Goal: Task Accomplishment & Management: Complete application form

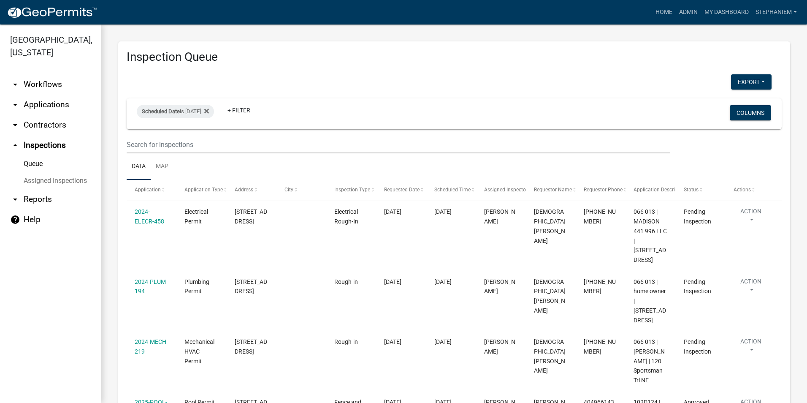
select select "3: 100"
click at [209, 110] on icon at bounding box center [206, 111] width 5 height 5
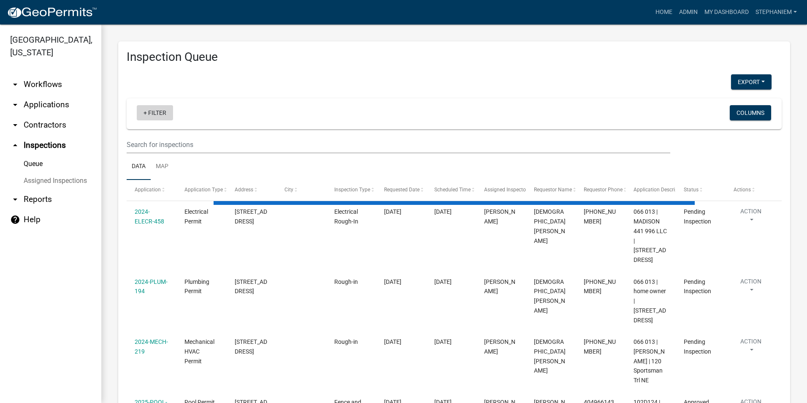
click at [159, 116] on link "+ Filter" at bounding box center [155, 112] width 36 height 15
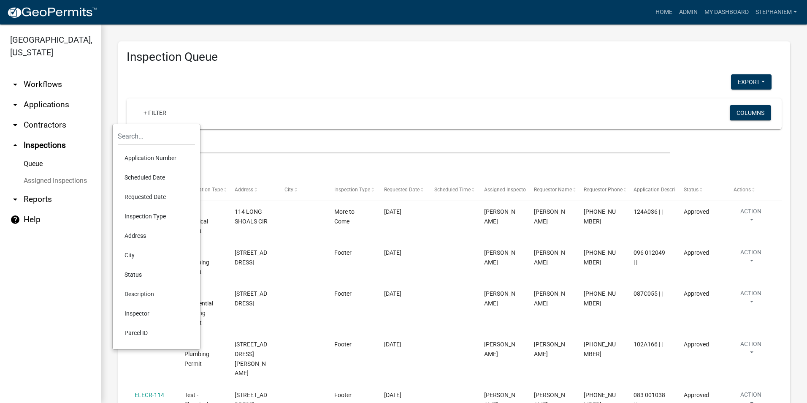
click at [160, 193] on li "Requested Date" at bounding box center [156, 196] width 77 height 19
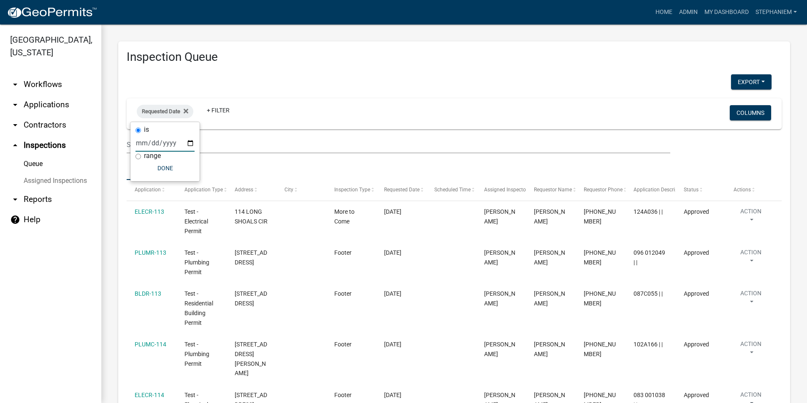
click at [188, 140] on input "date" at bounding box center [165, 142] width 59 height 17
type input "[DATE]"
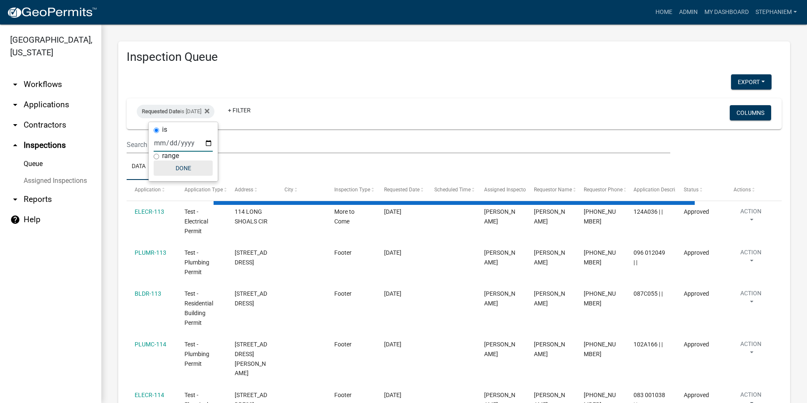
click at [176, 169] on button "Done" at bounding box center [183, 167] width 59 height 15
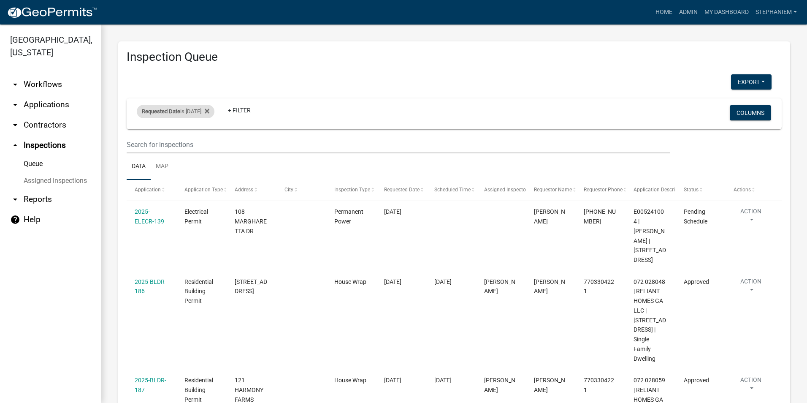
click at [198, 114] on div "Requested Date is [DATE]" at bounding box center [176, 112] width 78 height 14
click at [204, 143] on input "[DATE]" at bounding box center [183, 142] width 59 height 17
click at [209, 142] on input "[DATE]" at bounding box center [183, 142] width 59 height 17
type input "[DATE]"
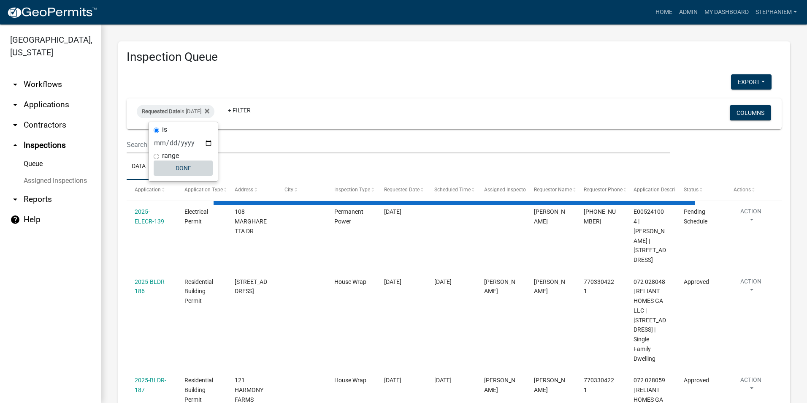
click at [192, 172] on button "Done" at bounding box center [183, 167] width 59 height 15
select select "3: 100"
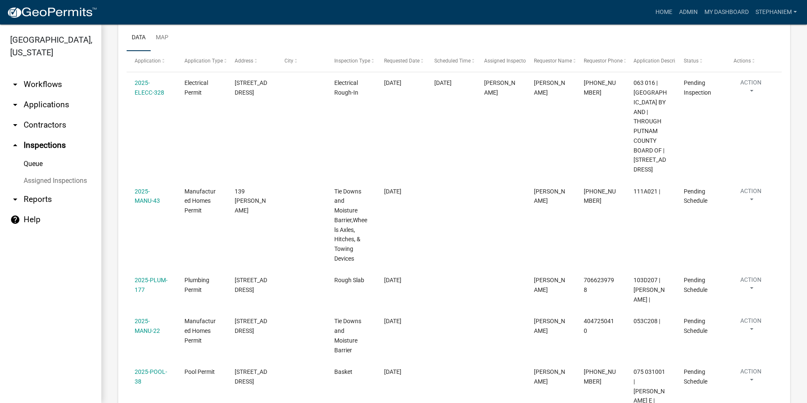
scroll to position [169, 0]
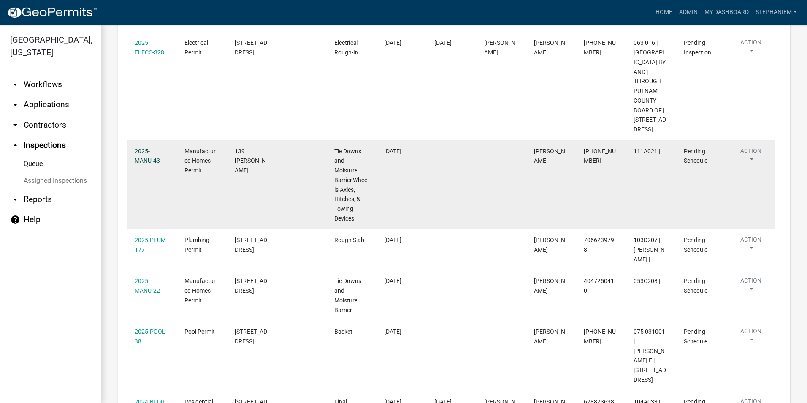
click at [160, 164] on link "2025-MANU-43" at bounding box center [147, 156] width 25 height 16
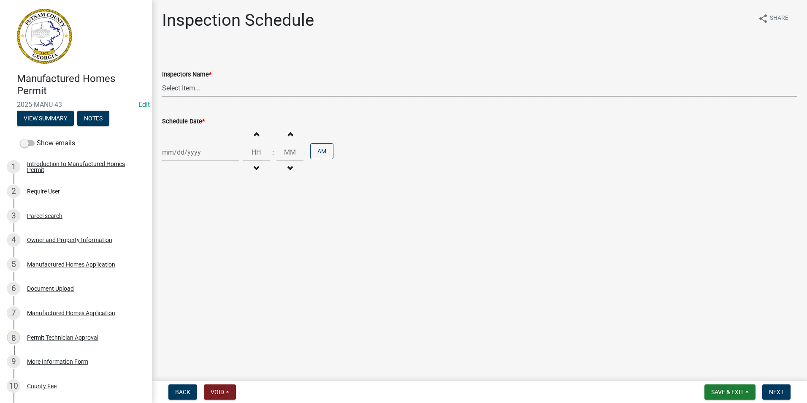
drag, startPoint x: 171, startPoint y: 90, endPoint x: 169, endPoint y: 98, distance: 8.3
click at [171, 90] on select "Select Item... mrivera ([PERSON_NAME]) [PERSON_NAME] ([PERSON_NAME] ([PERSON_NA…" at bounding box center [479, 87] width 635 height 17
select select "a0ea4169-8540-4a2c-b9f4-cf4c1ffdeb95"
click at [162, 79] on select "Select Item... mrivera ([PERSON_NAME]) [PERSON_NAME] ([PERSON_NAME] ([PERSON_NA…" at bounding box center [479, 87] width 635 height 17
click at [182, 155] on div at bounding box center [200, 152] width 77 height 17
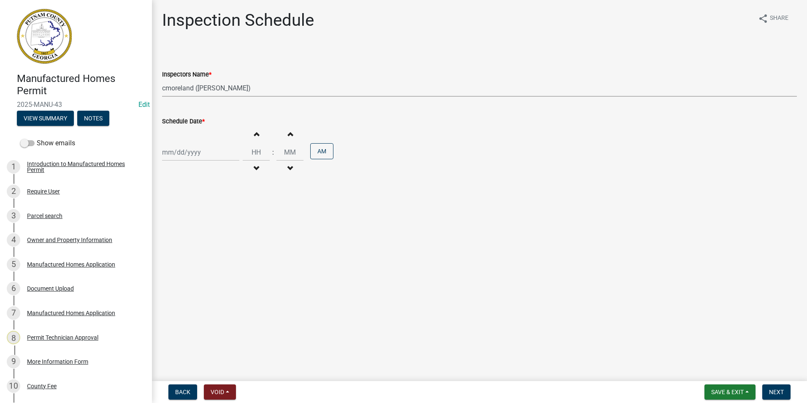
select select "9"
select select "2025"
click at [195, 207] on div "10" at bounding box center [198, 211] width 14 height 14
type input "[DATE]"
click at [771, 394] on span "Next" at bounding box center [776, 391] width 15 height 7
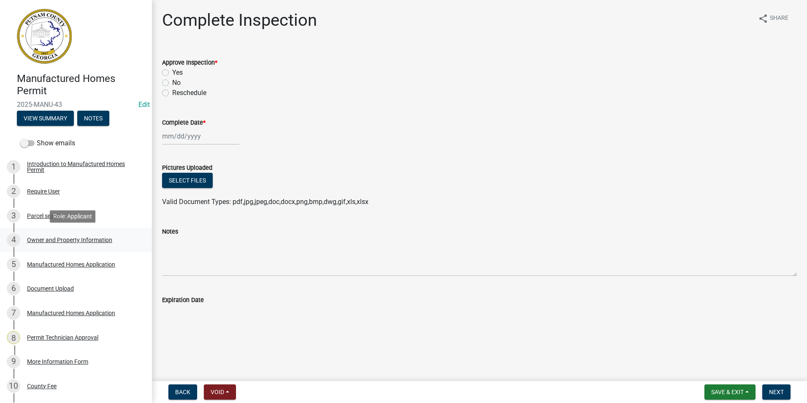
click at [70, 237] on div "Owner and Property Information" at bounding box center [69, 240] width 85 height 6
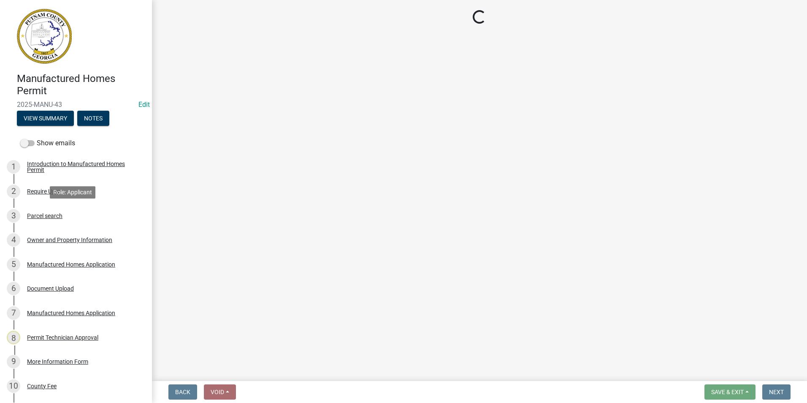
select select "78bfdc44-73ff-456e-a557-d4c99b9c08be"
select select "83394b22-4a11-496c-8e5c-75ade2e72faf"
select select "469c5908-2854-42d5-89ed-bee7fc26529e"
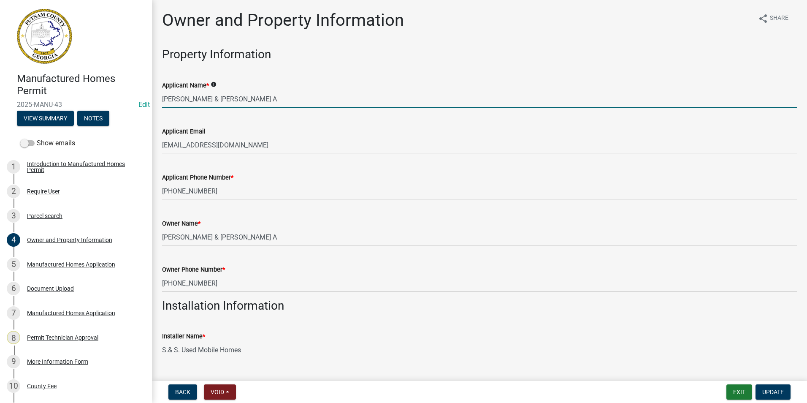
drag, startPoint x: 259, startPoint y: 97, endPoint x: 128, endPoint y: 106, distance: 130.8
click at [128, 106] on div "Manufactured Homes Permit 2025-MANU-43 Edit View Summary Notes Show emails 1 In…" at bounding box center [403, 201] width 807 height 403
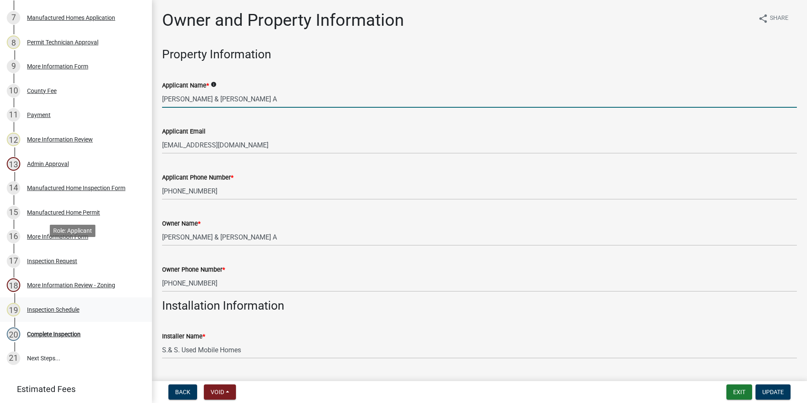
scroll to position [296, 0]
click at [103, 249] on link "17 Inspection Request" at bounding box center [76, 260] width 152 height 24
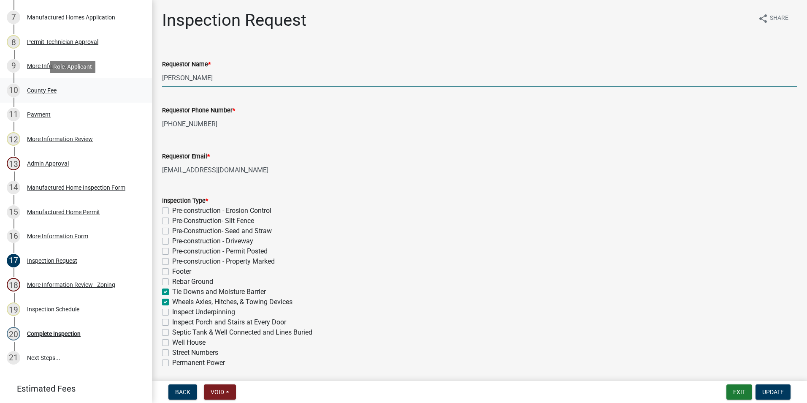
drag, startPoint x: 223, startPoint y: 79, endPoint x: 128, endPoint y: 90, distance: 95.3
click at [128, 90] on div "Manufactured Homes Permit 2025-MANU-43 Edit View Summary Notes Show emails 1 In…" at bounding box center [403, 201] width 807 height 403
paste input "[PERSON_NAME] & [PERSON_NAME] A"
type input "[PERSON_NAME] & [PERSON_NAME] A"
click at [767, 392] on span "Update" at bounding box center [774, 391] width 22 height 7
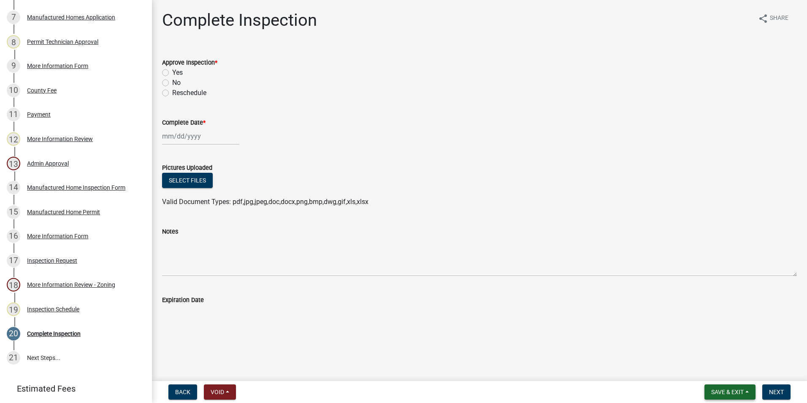
click at [735, 389] on span "Save & Exit" at bounding box center [727, 391] width 33 height 7
click at [732, 377] on button "Save & Exit" at bounding box center [722, 370] width 68 height 20
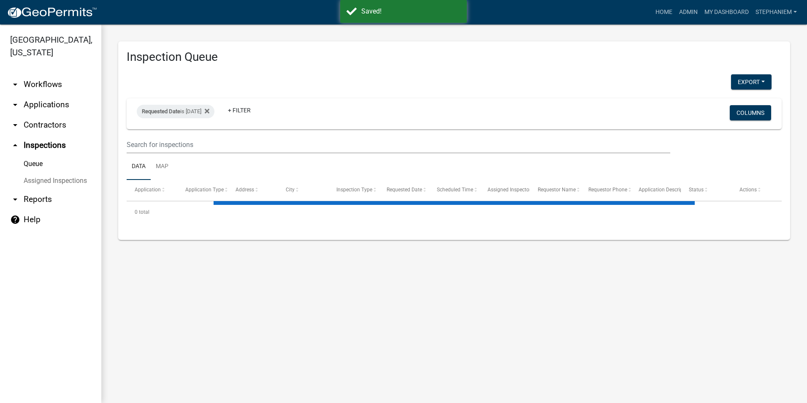
select select "3: 100"
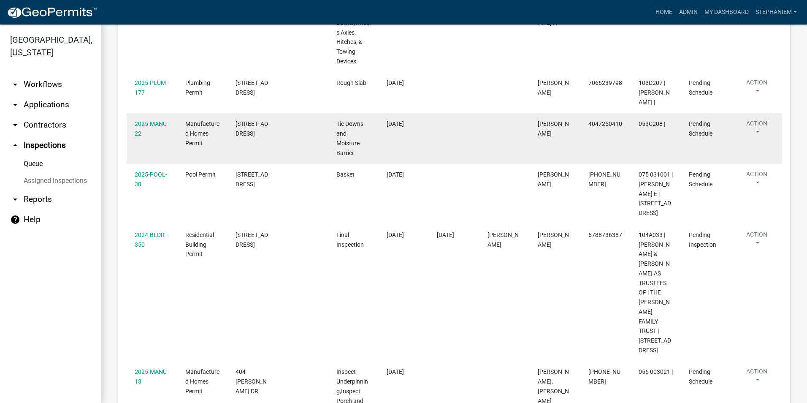
scroll to position [338, 0]
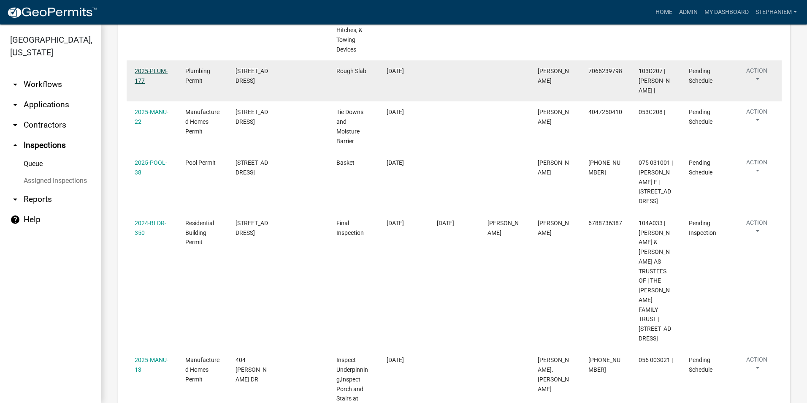
click at [149, 84] on link "2025-PLUM-177" at bounding box center [151, 76] width 33 height 16
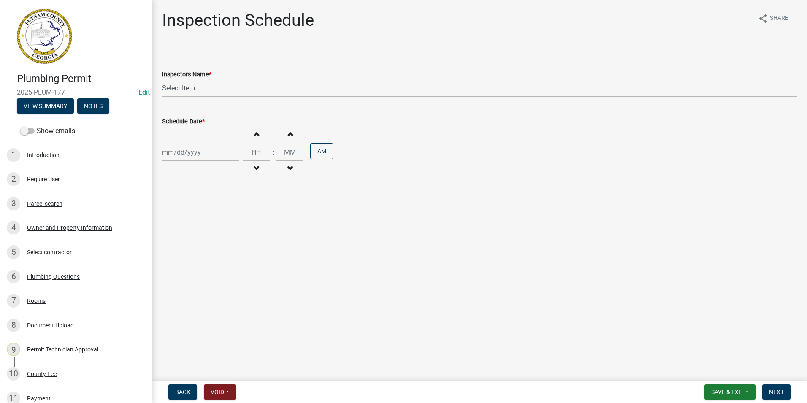
click at [177, 92] on select "Select Item... mrivera ([PERSON_NAME]) [PERSON_NAME] ([PERSON_NAME] ([PERSON_NA…" at bounding box center [479, 87] width 635 height 17
select select "a0ea4169-8540-4a2c-b9f4-cf4c1ffdeb95"
click at [162, 79] on select "Select Item... mrivera ([PERSON_NAME]) [PERSON_NAME] ([PERSON_NAME] ([PERSON_NA…" at bounding box center [479, 87] width 635 height 17
select select "9"
select select "2025"
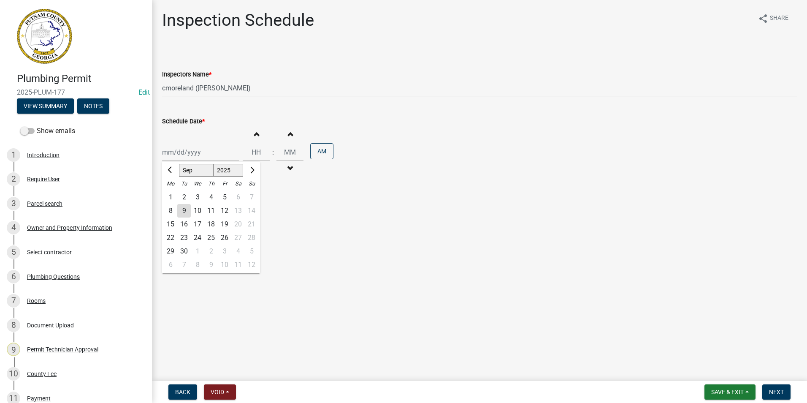
click at [182, 149] on div "[PERSON_NAME] Feb Mar Apr [PERSON_NAME][DATE] Oct Nov [DATE] 1526 1527 1528 152…" at bounding box center [200, 152] width 77 height 17
click at [200, 211] on div "10" at bounding box center [198, 211] width 14 height 14
type input "[DATE]"
click at [790, 396] on button "Next" at bounding box center [777, 391] width 28 height 15
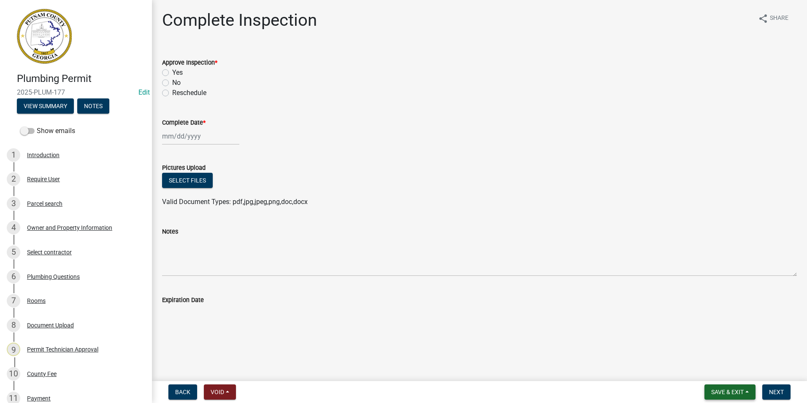
click at [753, 394] on button "Save & Exit" at bounding box center [730, 391] width 51 height 15
click at [725, 371] on button "Save & Exit" at bounding box center [722, 370] width 68 height 20
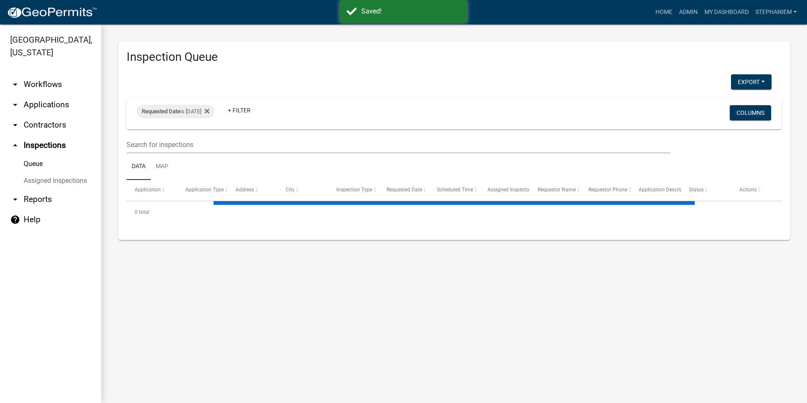
select select "3: 100"
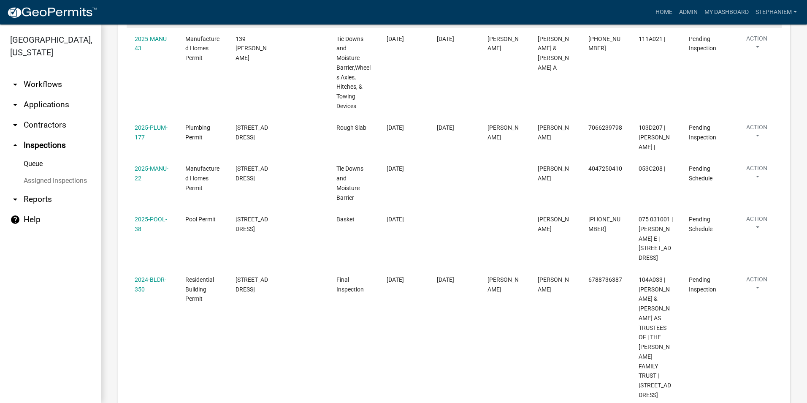
scroll to position [296, 0]
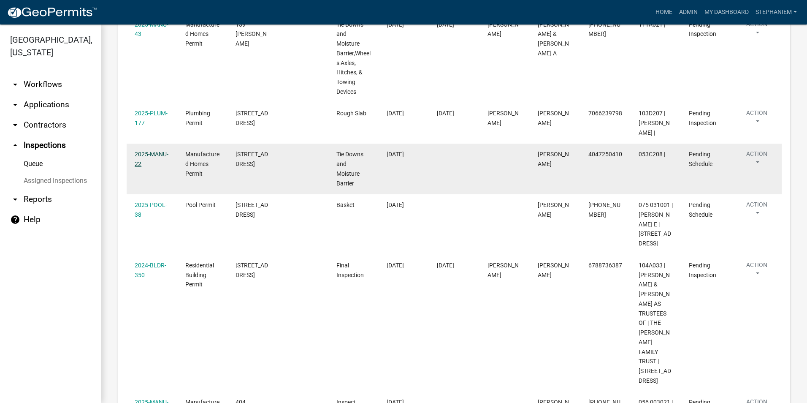
click at [158, 167] on link "2025-MANU-22" at bounding box center [152, 159] width 34 height 16
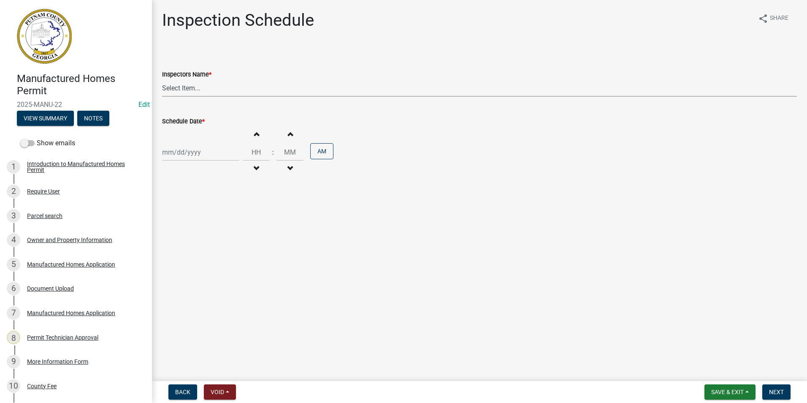
click at [201, 95] on select "Select Item... mrivera ([PERSON_NAME]) [PERSON_NAME] ([PERSON_NAME] ([PERSON_NA…" at bounding box center [479, 87] width 635 height 17
select select "a0ea4169-8540-4a2c-b9f4-cf4c1ffdeb95"
click at [162, 79] on select "Select Item... mrivera ([PERSON_NAME]) [PERSON_NAME] ([PERSON_NAME] ([PERSON_NA…" at bounding box center [479, 87] width 635 height 17
click at [183, 155] on div at bounding box center [200, 152] width 77 height 17
select select "9"
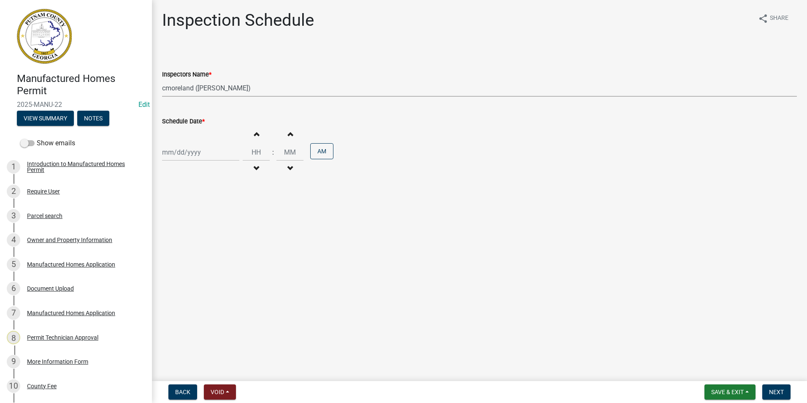
select select "2025"
click at [198, 213] on div "10" at bounding box center [198, 211] width 14 height 14
type input "[DATE]"
click at [776, 391] on span "Next" at bounding box center [776, 391] width 15 height 7
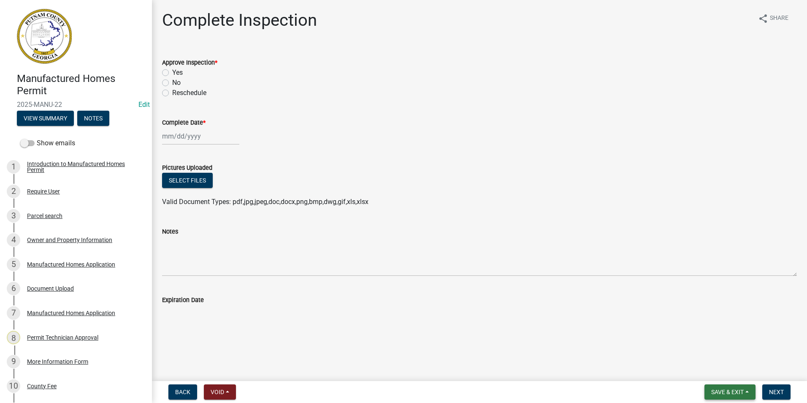
click at [738, 391] on span "Save & Exit" at bounding box center [727, 391] width 33 height 7
click at [738, 375] on button "Save & Exit" at bounding box center [722, 370] width 68 height 20
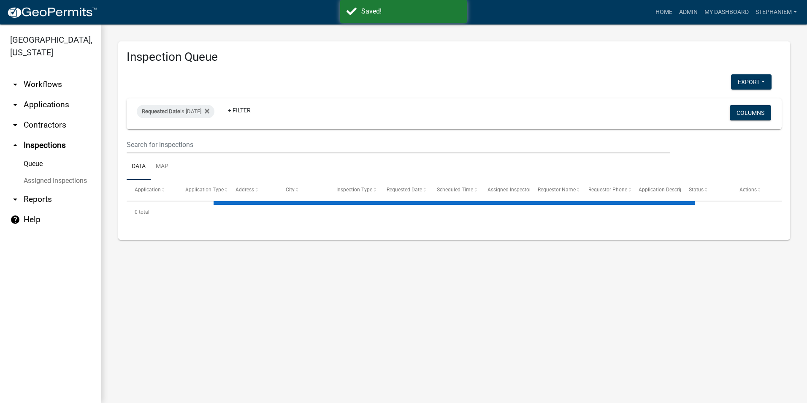
select select "3: 100"
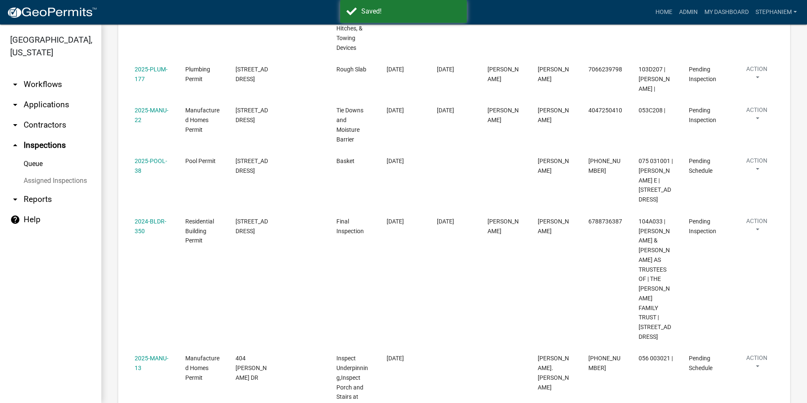
scroll to position [338, 0]
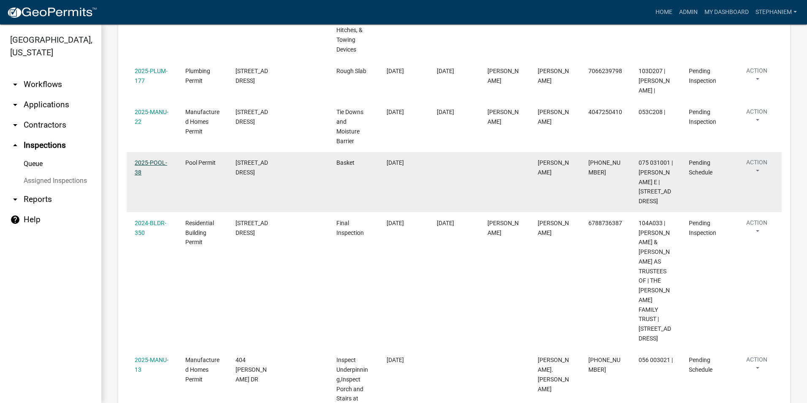
click at [143, 176] on link "2025-POOL-38" at bounding box center [151, 167] width 33 height 16
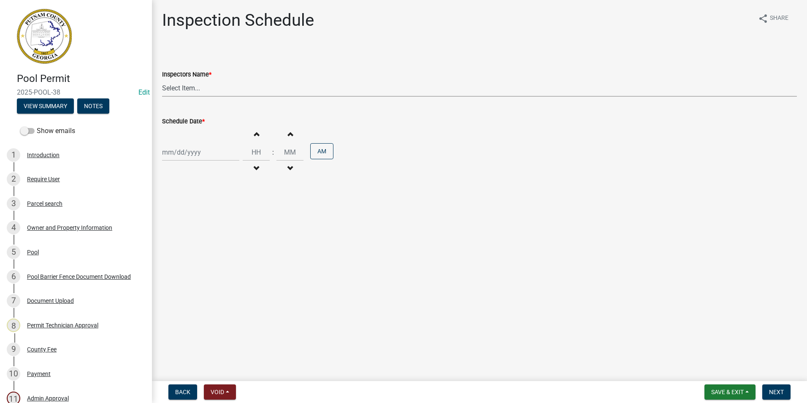
click at [208, 90] on select "Select Item... mrivera ([PERSON_NAME]) [PERSON_NAME] ([PERSON_NAME] ([PERSON_NA…" at bounding box center [479, 87] width 635 height 17
select select "a0ea4169-8540-4a2c-b9f4-cf4c1ffdeb95"
click at [162, 79] on select "Select Item... mrivera ([PERSON_NAME]) [PERSON_NAME] ([PERSON_NAME] ([PERSON_NA…" at bounding box center [479, 87] width 635 height 17
select select "9"
select select "2025"
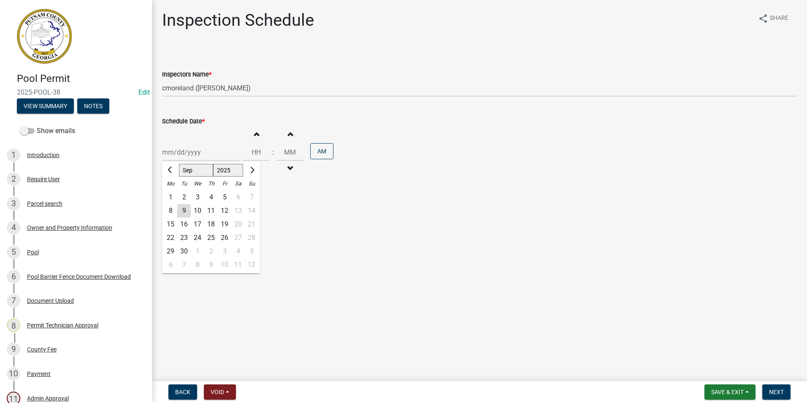
click at [200, 153] on div "[PERSON_NAME] Feb Mar Apr [PERSON_NAME][DATE] Oct Nov [DATE] 1526 1527 1528 152…" at bounding box center [200, 152] width 77 height 17
click at [196, 210] on div "10" at bounding box center [198, 211] width 14 height 14
type input "[DATE]"
click at [767, 390] on button "Next" at bounding box center [777, 391] width 28 height 15
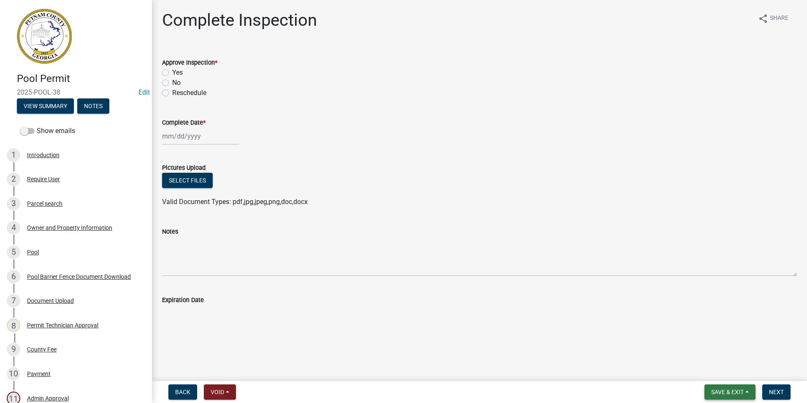
click at [721, 391] on span "Save & Exit" at bounding box center [727, 391] width 33 height 7
click at [713, 367] on button "Save & Exit" at bounding box center [722, 370] width 68 height 20
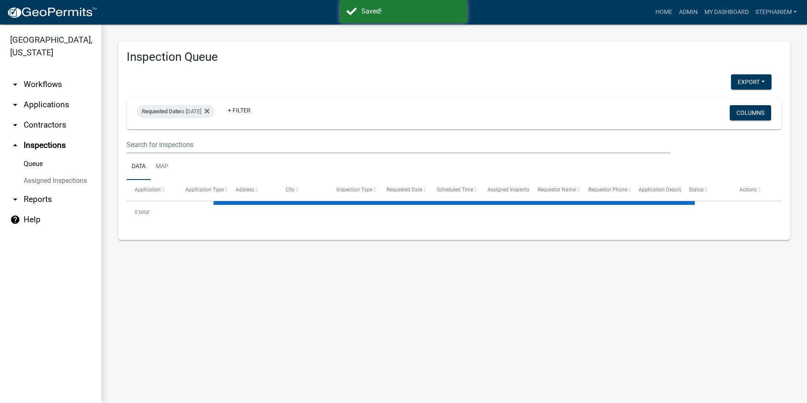
select select "3: 100"
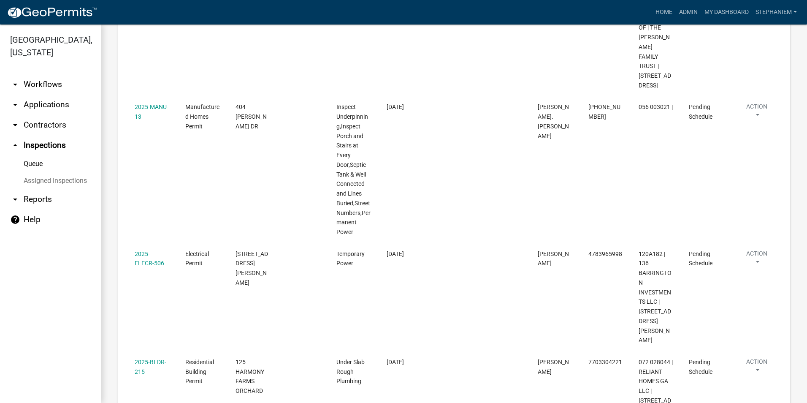
scroll to position [591, 0]
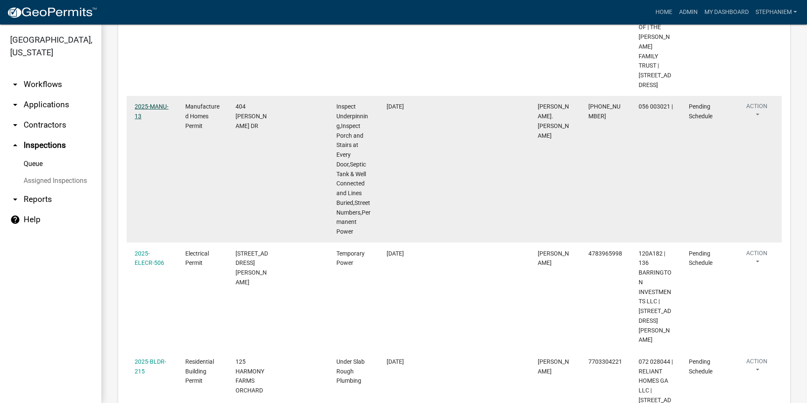
click at [162, 119] on link "2025-MANU-13" at bounding box center [152, 111] width 34 height 16
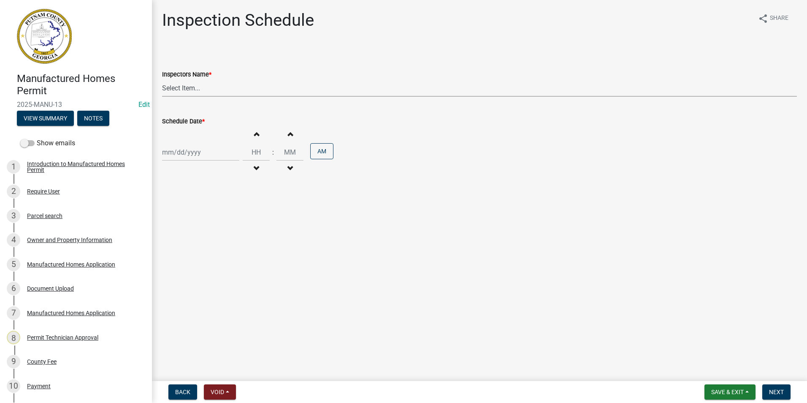
click at [170, 91] on select "Select Item... mrivera ([PERSON_NAME]) [PERSON_NAME] ([PERSON_NAME] ([PERSON_NA…" at bounding box center [479, 87] width 635 height 17
select select "a0ea4169-8540-4a2c-b9f4-cf4c1ffdeb95"
click at [162, 79] on select "Select Item... mrivera ([PERSON_NAME]) [PERSON_NAME] ([PERSON_NAME] ([PERSON_NA…" at bounding box center [479, 87] width 635 height 17
select select "9"
select select "2025"
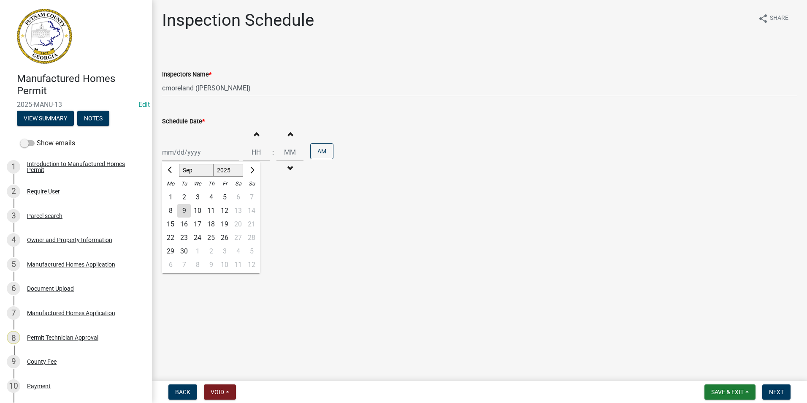
click at [185, 152] on div "[PERSON_NAME] Feb Mar Apr [PERSON_NAME][DATE] Oct Nov [DATE] 1526 1527 1528 152…" at bounding box center [200, 152] width 77 height 17
click at [198, 203] on div "3" at bounding box center [198, 197] width 14 height 14
type input "[DATE]"
click at [770, 390] on span "Next" at bounding box center [776, 391] width 15 height 7
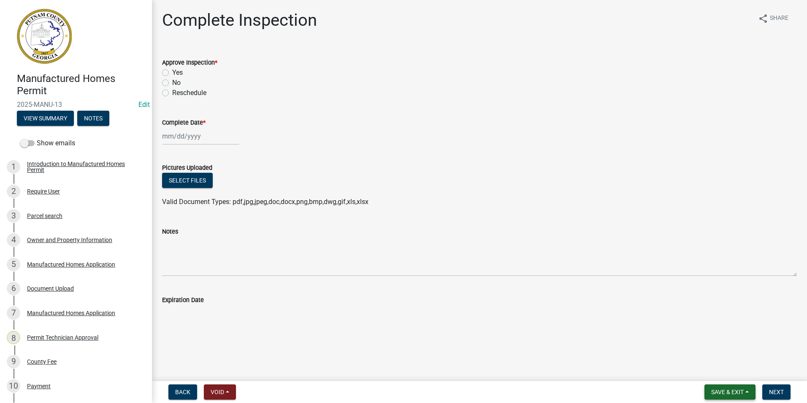
click at [723, 393] on span "Save & Exit" at bounding box center [727, 391] width 33 height 7
click at [719, 365] on button "Save & Exit" at bounding box center [722, 370] width 68 height 20
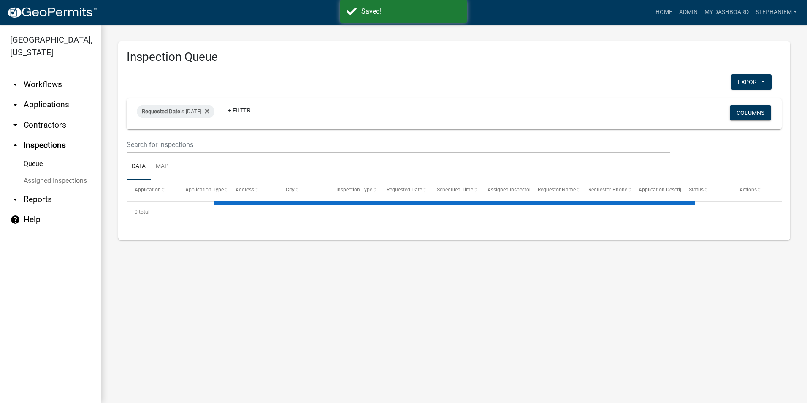
select select "3: 100"
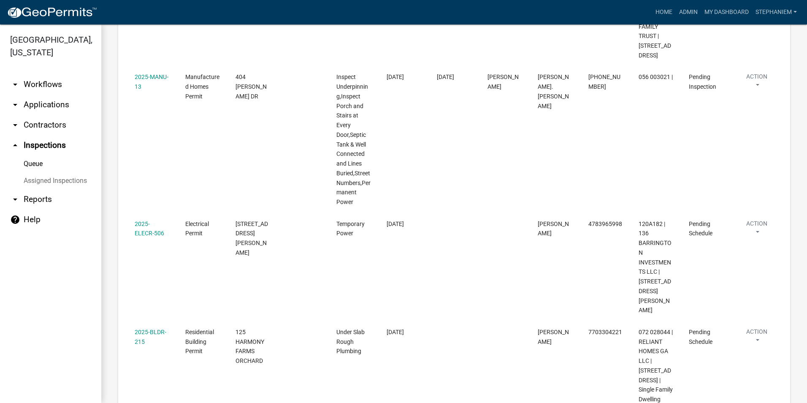
scroll to position [676, 0]
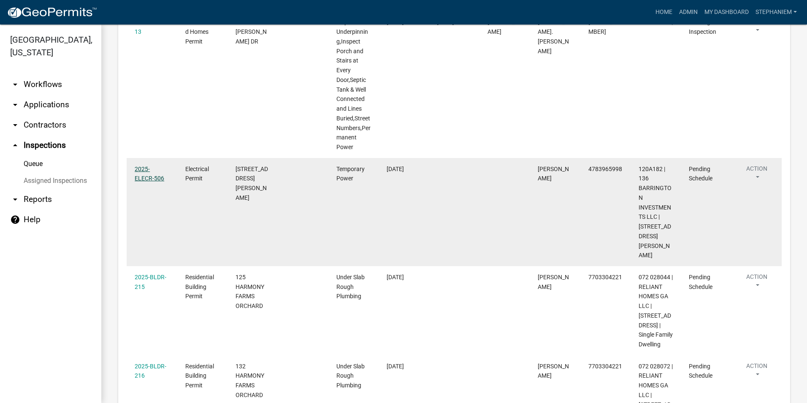
click at [158, 182] on link "2025-ELECR-506" at bounding box center [150, 174] width 30 height 16
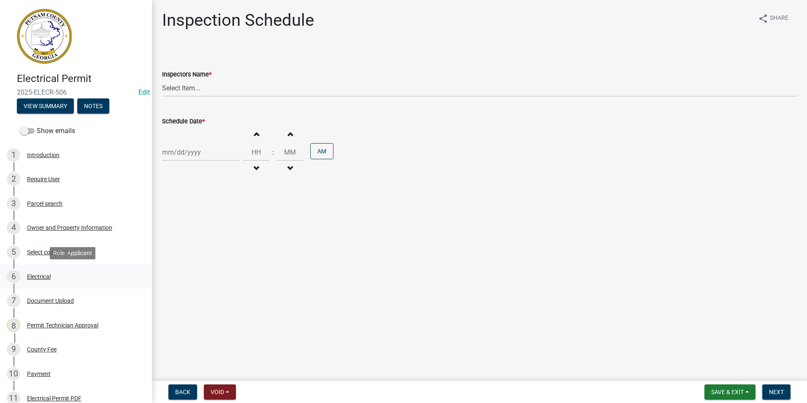
click at [53, 277] on div "6 Electrical" at bounding box center [73, 277] width 132 height 14
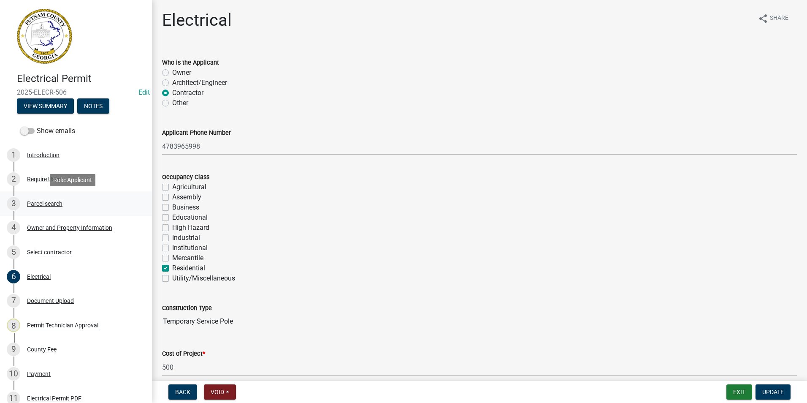
scroll to position [183, 0]
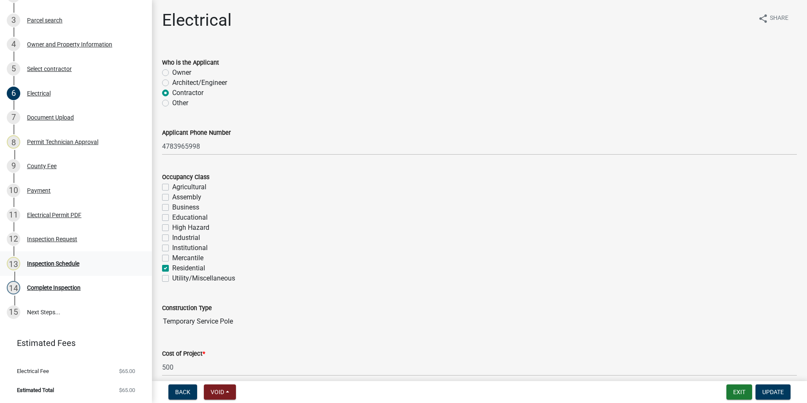
click at [54, 259] on div "13 Inspection Schedule" at bounding box center [73, 264] width 132 height 14
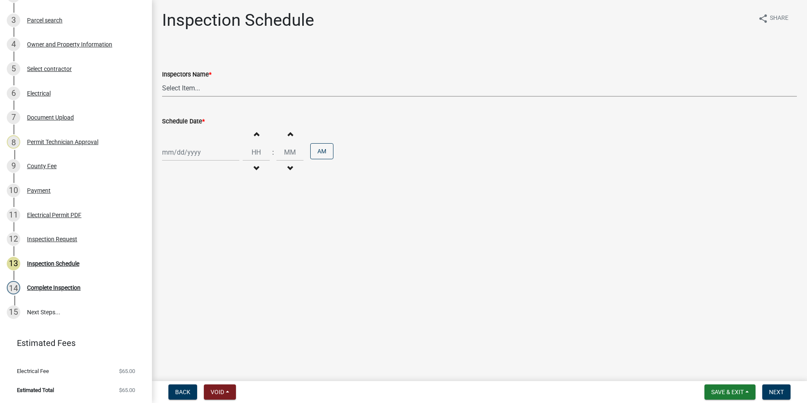
click at [184, 92] on select "Select Item... mrivera ([PERSON_NAME]) [PERSON_NAME] ([PERSON_NAME] ([PERSON_NA…" at bounding box center [479, 87] width 635 height 17
select select "07642ab0-564c-47bb-824b-0ccf2da83593"
click at [162, 79] on select "Select Item... mrivera ([PERSON_NAME]) [PERSON_NAME] ([PERSON_NAME] ([PERSON_NA…" at bounding box center [479, 87] width 635 height 17
click at [185, 150] on div at bounding box center [200, 152] width 77 height 17
select select "9"
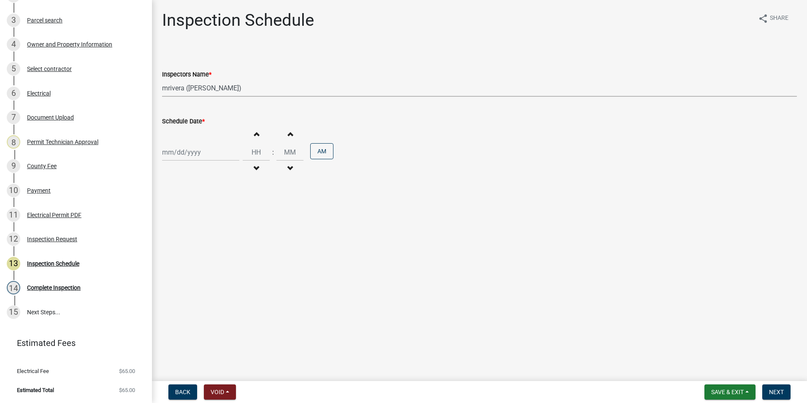
select select "2025"
click at [193, 211] on div "10" at bounding box center [198, 211] width 14 height 14
type input "[DATE]"
click at [770, 394] on span "Next" at bounding box center [776, 391] width 15 height 7
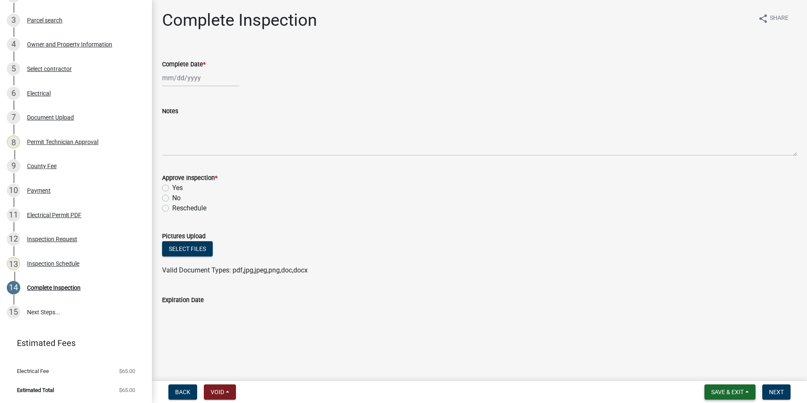
click at [731, 392] on span "Save & Exit" at bounding box center [727, 391] width 33 height 7
click at [725, 374] on button "Save & Exit" at bounding box center [722, 370] width 68 height 20
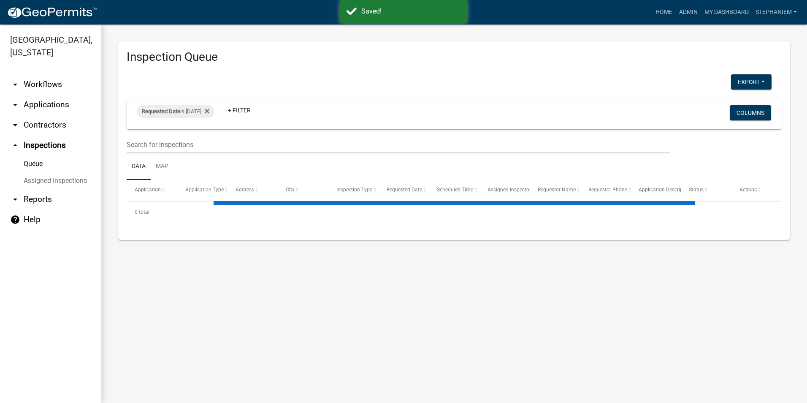
select select "3: 100"
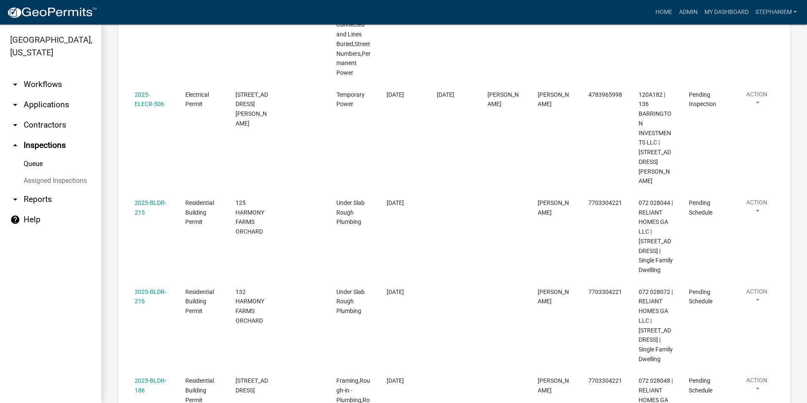
scroll to position [760, 0]
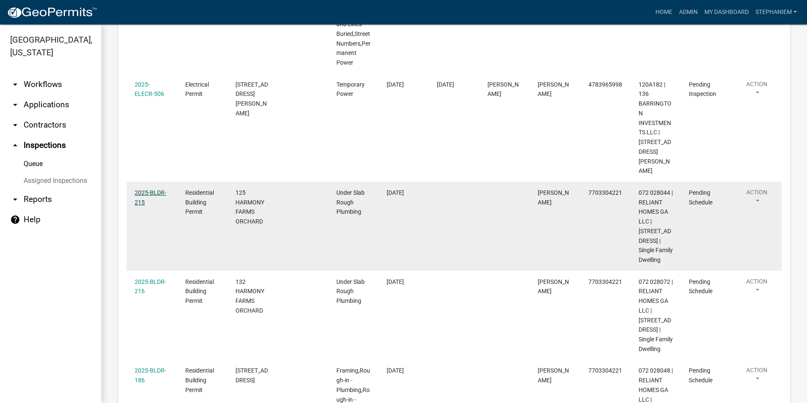
click at [147, 192] on link "2025-BLDR-215" at bounding box center [151, 197] width 32 height 16
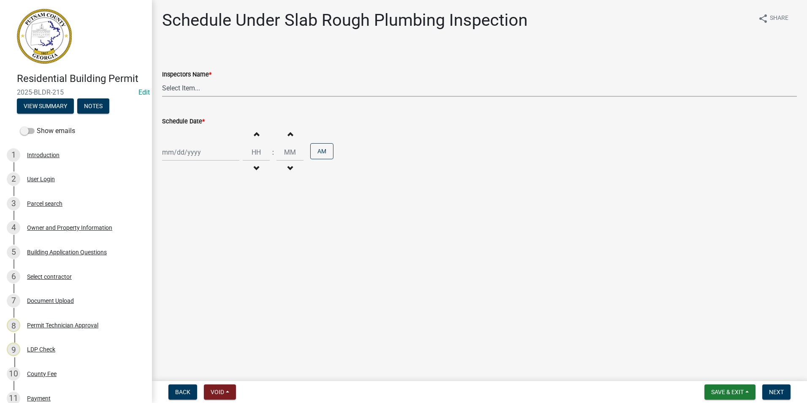
click at [195, 89] on select "Select Item... mrivera ([PERSON_NAME]) [PERSON_NAME] ([PERSON_NAME] ([PERSON_NA…" at bounding box center [479, 87] width 635 height 17
select select "07642ab0-564c-47bb-824b-0ccf2da83593"
click at [162, 79] on select "Select Item... mrivera ([PERSON_NAME]) [PERSON_NAME] ([PERSON_NAME] ([PERSON_NA…" at bounding box center [479, 87] width 635 height 17
click at [177, 154] on div at bounding box center [200, 152] width 77 height 17
select select "9"
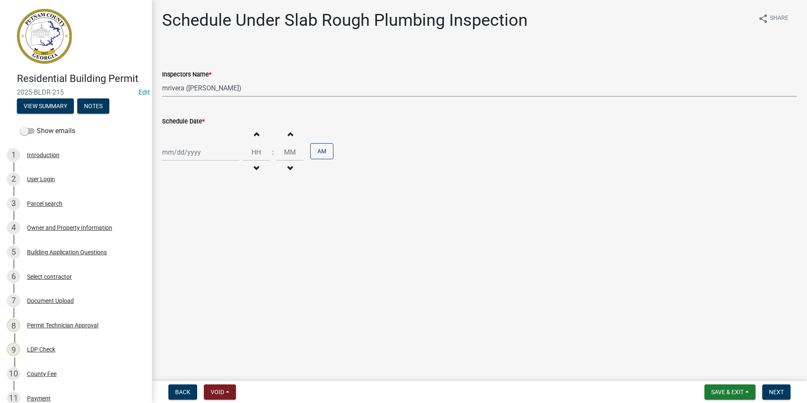
select select "2025"
click at [200, 211] on div "10" at bounding box center [198, 211] width 14 height 14
type input "[DATE]"
click at [769, 392] on button "Next" at bounding box center [777, 391] width 28 height 15
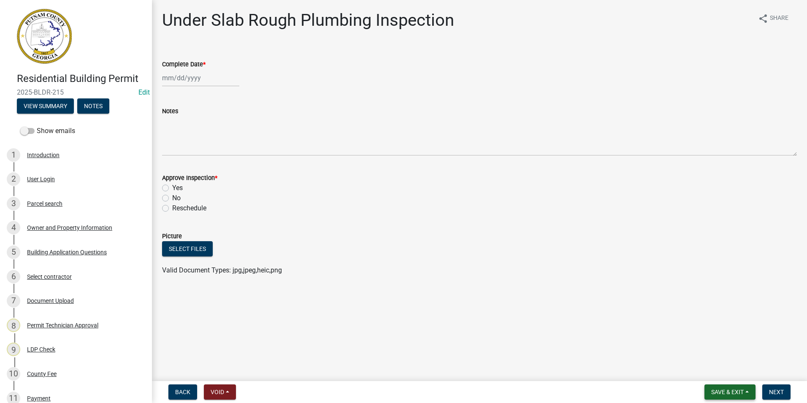
click at [733, 391] on span "Save & Exit" at bounding box center [727, 391] width 33 height 7
click at [724, 374] on button "Save & Exit" at bounding box center [722, 370] width 68 height 20
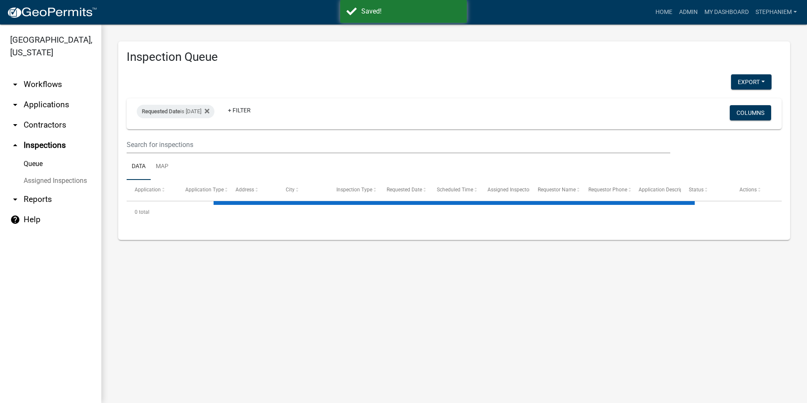
select select "3: 100"
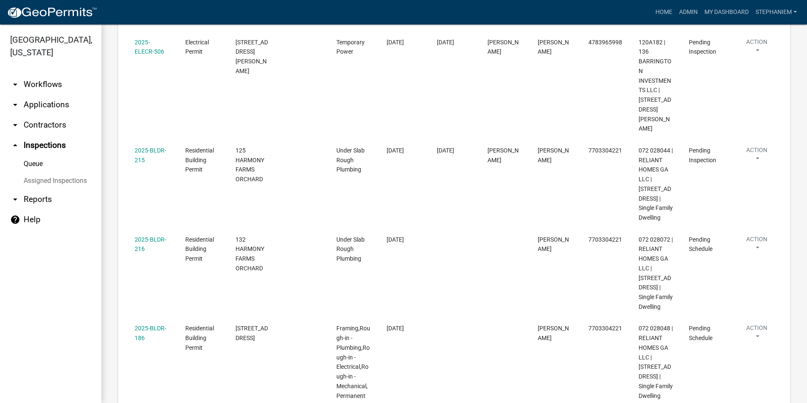
scroll to position [844, 0]
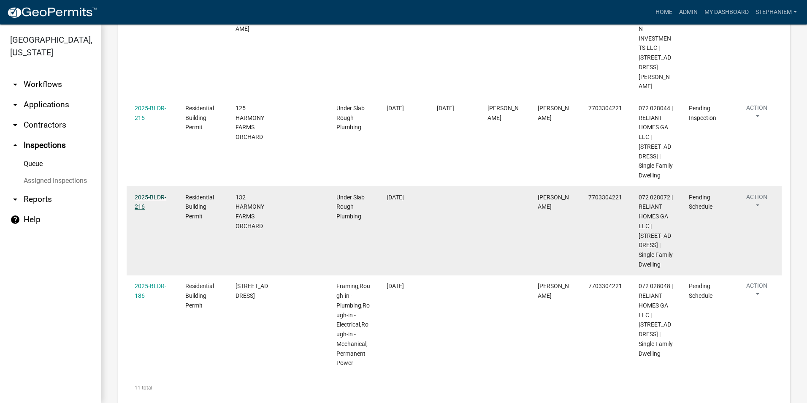
click at [148, 210] on link "2025-BLDR-216" at bounding box center [151, 202] width 32 height 16
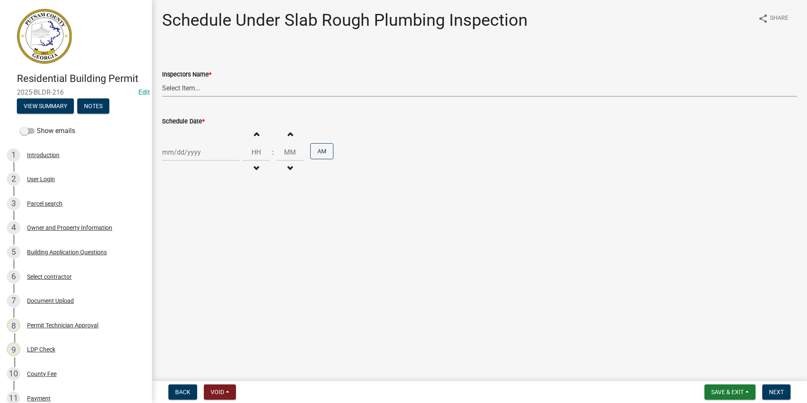
click at [198, 89] on select "Select Item... mrivera ([PERSON_NAME]) [PERSON_NAME] ([PERSON_NAME] ([PERSON_NA…" at bounding box center [479, 87] width 635 height 17
select select "07642ab0-564c-47bb-824b-0ccf2da83593"
click at [162, 79] on select "Select Item... mrivera ([PERSON_NAME]) [PERSON_NAME] ([PERSON_NAME] ([PERSON_NA…" at bounding box center [479, 87] width 635 height 17
click at [189, 146] on div at bounding box center [200, 152] width 77 height 17
select select "9"
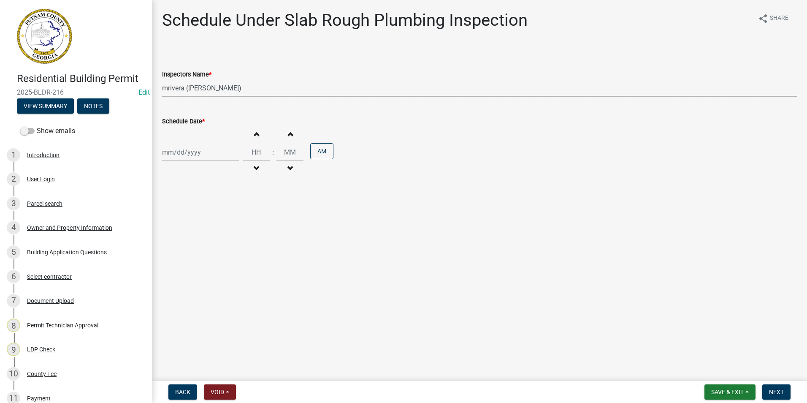
select select "2025"
click at [196, 211] on div "10" at bounding box center [198, 211] width 14 height 14
type input "[DATE]"
click at [776, 388] on span "Next" at bounding box center [776, 391] width 15 height 7
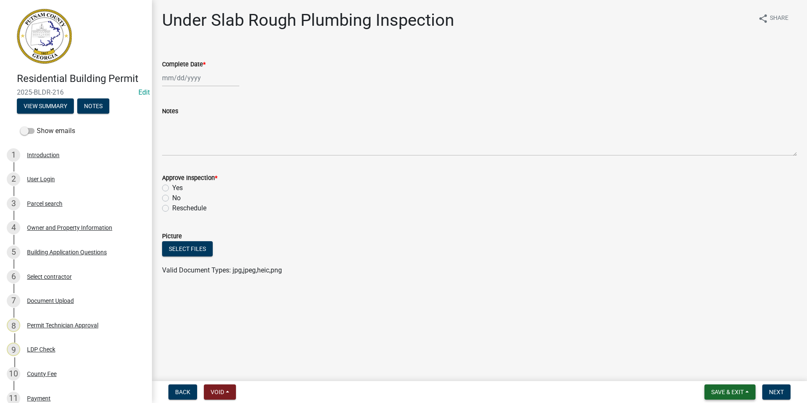
click at [733, 391] on span "Save & Exit" at bounding box center [727, 391] width 33 height 7
click at [729, 372] on button "Save & Exit" at bounding box center [722, 370] width 68 height 20
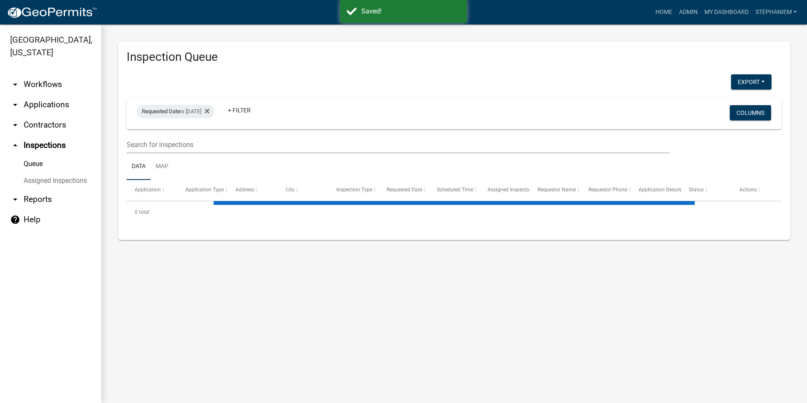
select select "3: 100"
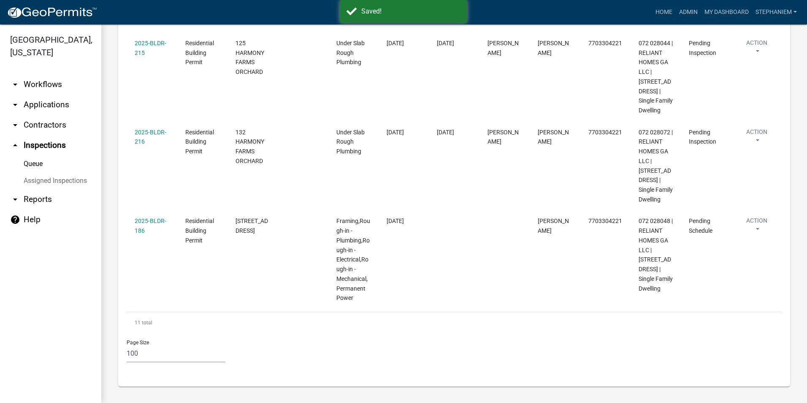
scroll to position [948, 0]
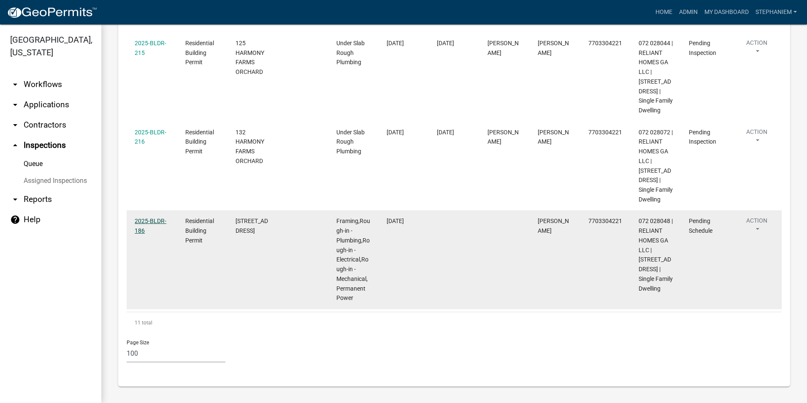
click at [144, 222] on link "2025-BLDR-186" at bounding box center [151, 225] width 32 height 16
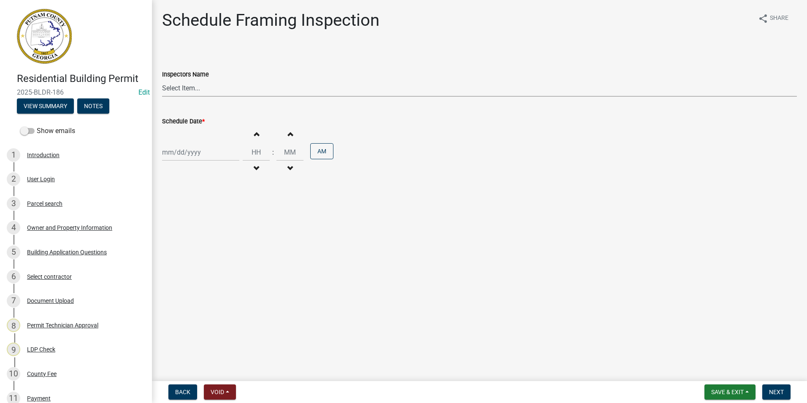
click at [217, 90] on select "Select Item... mrivera ([PERSON_NAME]) [PERSON_NAME] ([PERSON_NAME] ([PERSON_NA…" at bounding box center [479, 87] width 635 height 17
click at [162, 79] on select "Select Item... mrivera ([PERSON_NAME]) [PERSON_NAME] ([PERSON_NAME] ([PERSON_NA…" at bounding box center [479, 87] width 635 height 17
click at [206, 87] on select "Select Item... mrivera ([PERSON_NAME]) [PERSON_NAME] ([PERSON_NAME] ([PERSON_NA…" at bounding box center [479, 87] width 635 height 17
select select "07642ab0-564c-47bb-824b-0ccf2da83593"
click at [162, 79] on select "Select Item... mrivera ([PERSON_NAME]) [PERSON_NAME] ([PERSON_NAME] ([PERSON_NA…" at bounding box center [479, 87] width 635 height 17
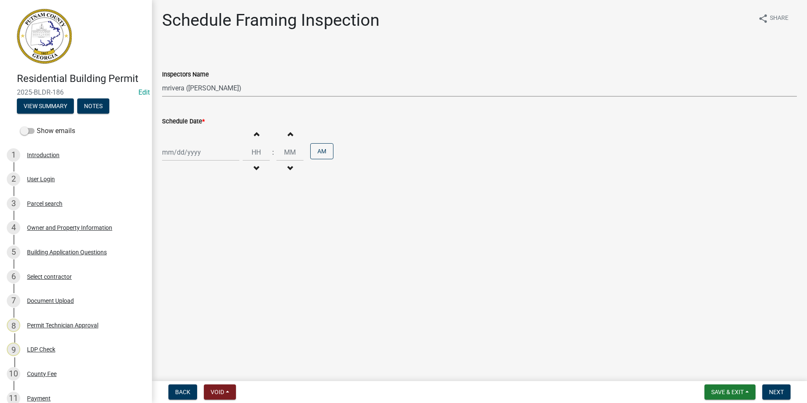
select select "9"
select select "2025"
drag, startPoint x: 171, startPoint y: 150, endPoint x: 178, endPoint y: 163, distance: 14.7
click at [171, 150] on div "[PERSON_NAME] Feb Mar Apr [PERSON_NAME][DATE] Oct Nov [DATE] 1526 1527 1528 152…" at bounding box center [200, 152] width 77 height 17
click at [198, 209] on div "10" at bounding box center [198, 211] width 14 height 14
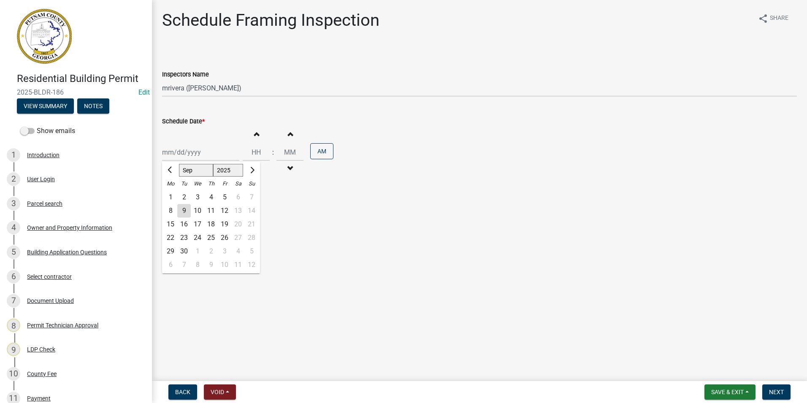
type input "[DATE]"
click at [782, 389] on span "Next" at bounding box center [776, 391] width 15 height 7
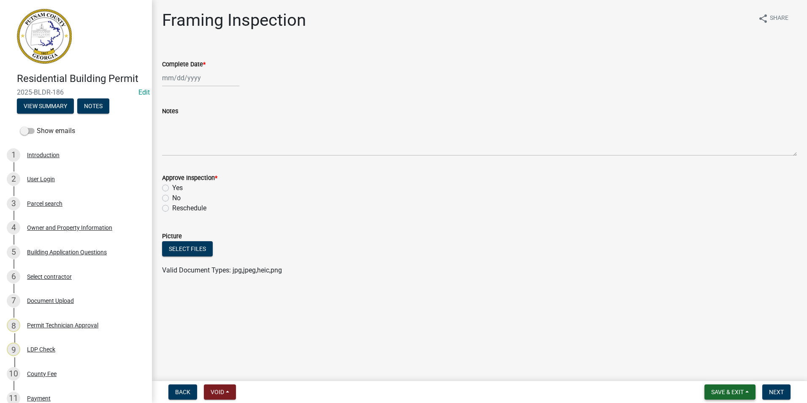
click at [744, 387] on button "Save & Exit" at bounding box center [730, 391] width 51 height 15
click at [736, 373] on button "Save & Exit" at bounding box center [722, 370] width 68 height 20
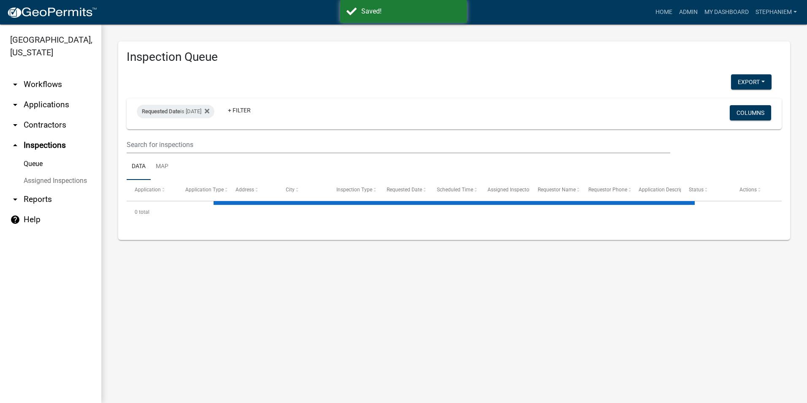
select select "3: 100"
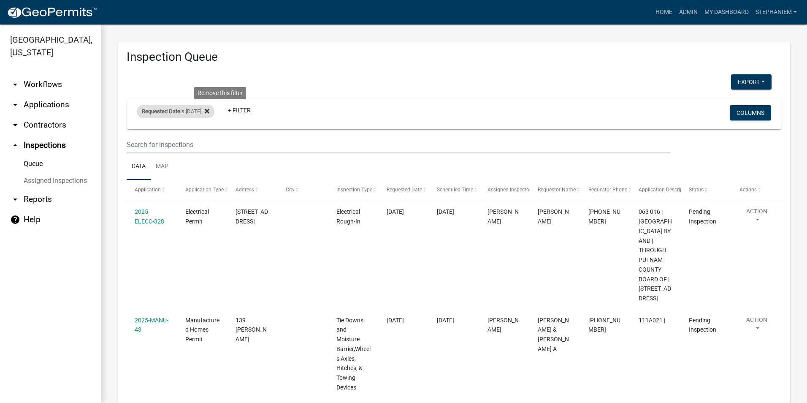
click at [209, 112] on icon at bounding box center [207, 111] width 5 height 5
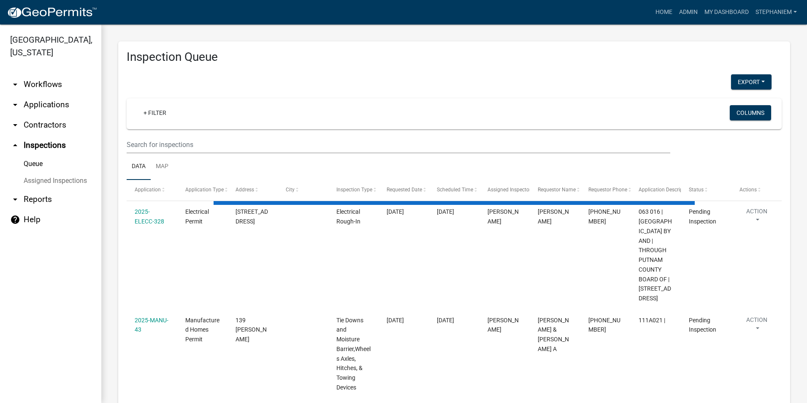
click at [157, 122] on div "+ Filter" at bounding box center [346, 113] width 432 height 17
click at [161, 116] on link "+ Filter" at bounding box center [155, 112] width 36 height 15
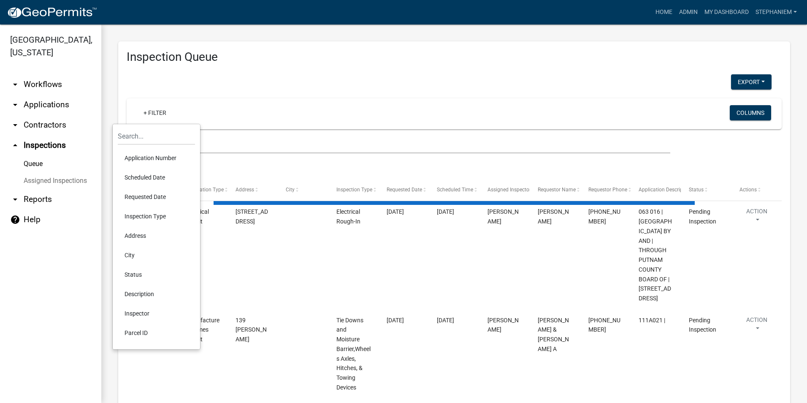
click at [172, 178] on li "Scheduled Date" at bounding box center [156, 177] width 77 height 19
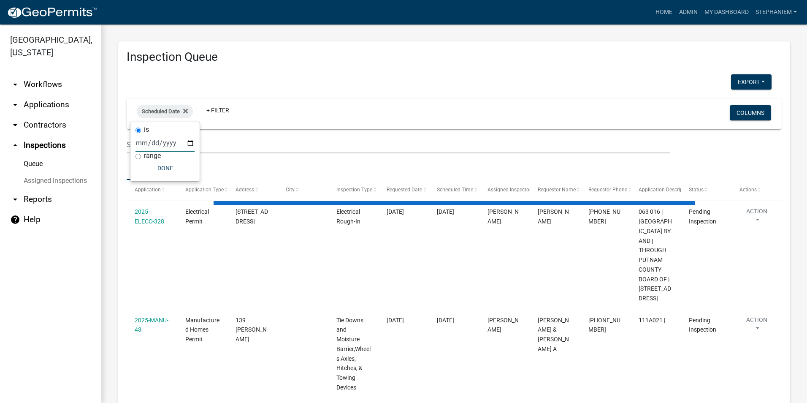
click at [190, 142] on input "date" at bounding box center [165, 142] width 59 height 17
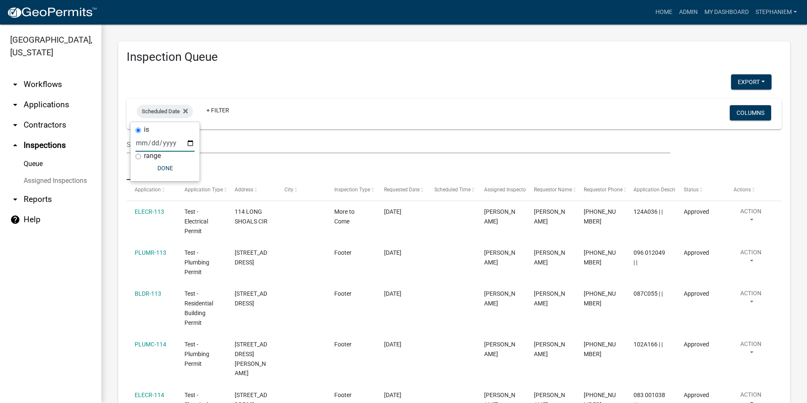
type input "[DATE]"
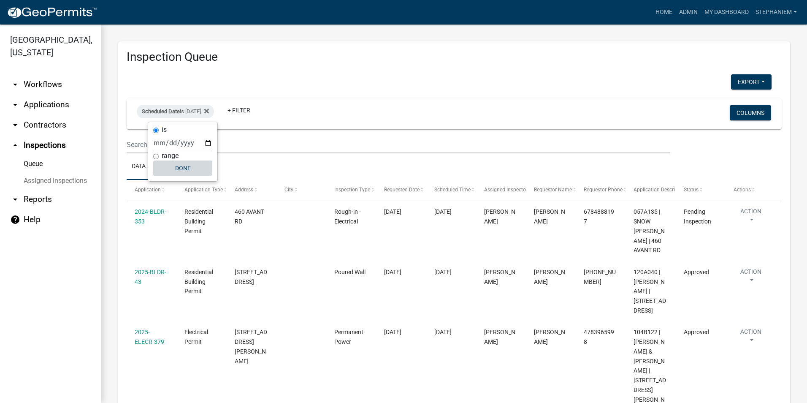
click at [173, 166] on button "Done" at bounding box center [182, 167] width 59 height 15
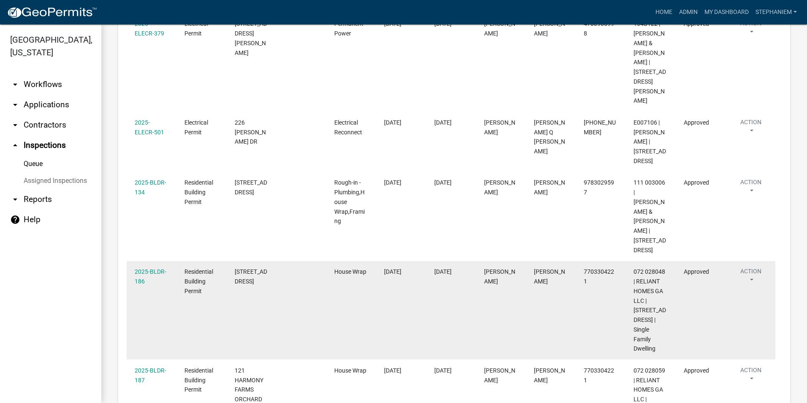
scroll to position [206, 0]
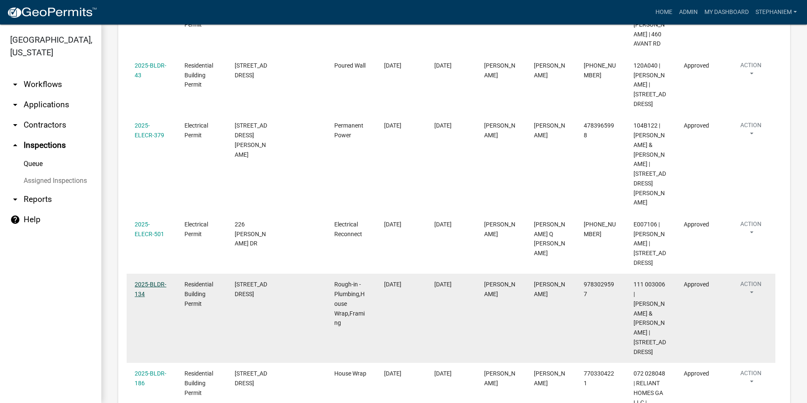
click at [151, 283] on link "2025-BLDR-134" at bounding box center [151, 289] width 32 height 16
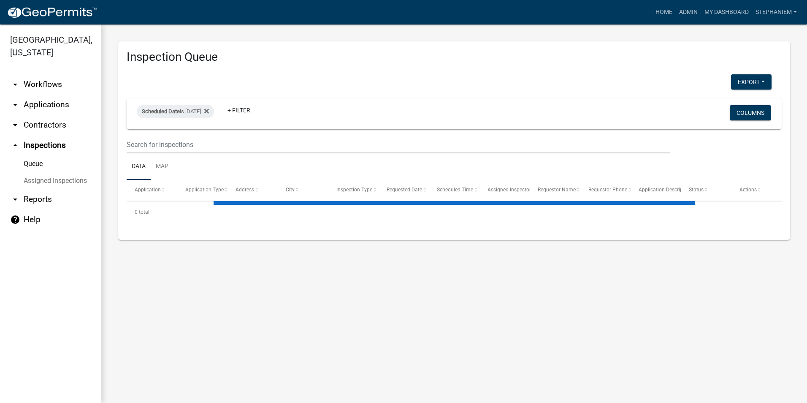
select select "3: 100"
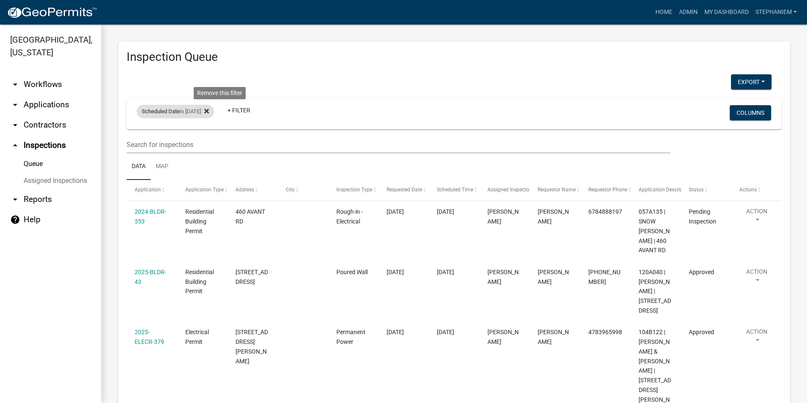
click at [209, 111] on icon at bounding box center [206, 111] width 5 height 5
click at [165, 113] on link "+ Filter" at bounding box center [155, 112] width 36 height 15
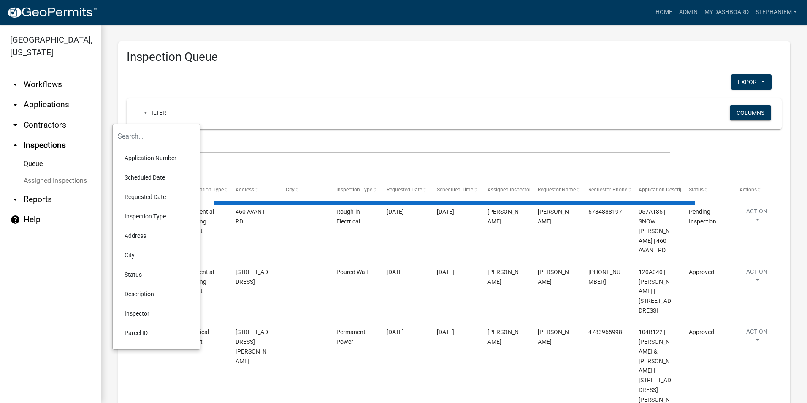
click at [162, 196] on li "Requested Date" at bounding box center [156, 196] width 77 height 19
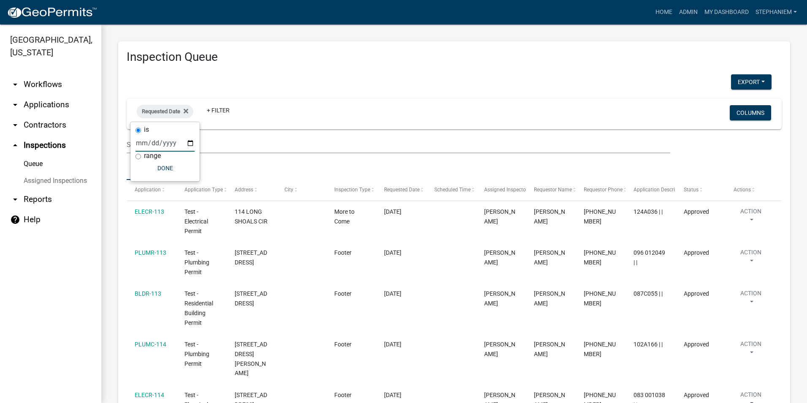
click at [193, 140] on input "date" at bounding box center [165, 142] width 59 height 17
type input "[DATE]"
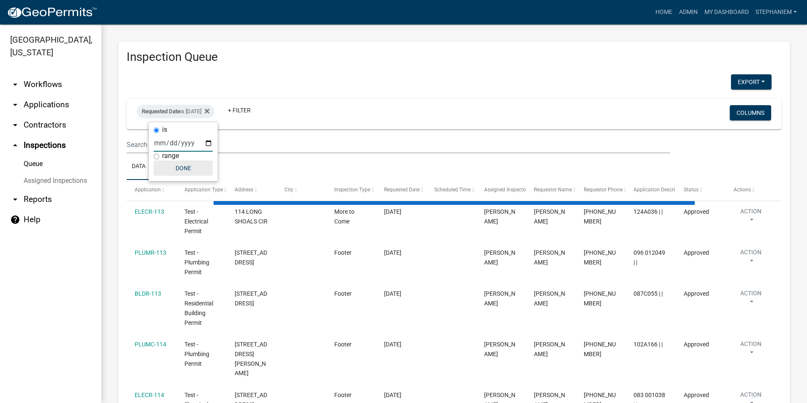
click at [169, 169] on button "Done" at bounding box center [183, 167] width 59 height 15
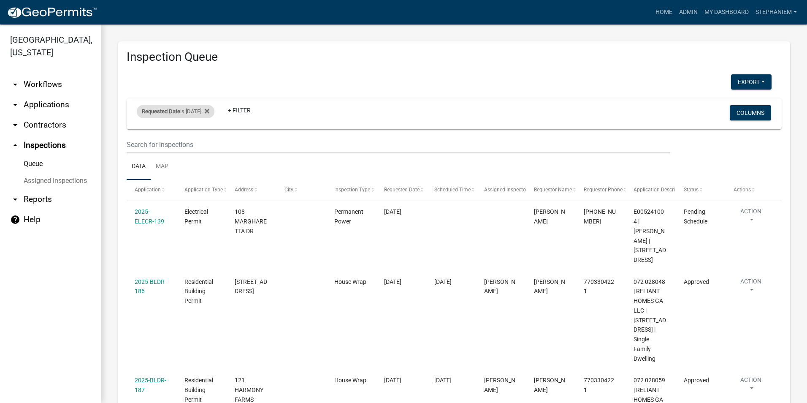
click at [202, 115] on div "Requested Date is [DATE]" at bounding box center [176, 112] width 78 height 14
click at [210, 146] on input "[DATE]" at bounding box center [183, 142] width 59 height 17
type input "[DATE]"
click at [195, 174] on button "Done" at bounding box center [183, 167] width 59 height 15
select select "3: 100"
